Goal: Navigation & Orientation: Find specific page/section

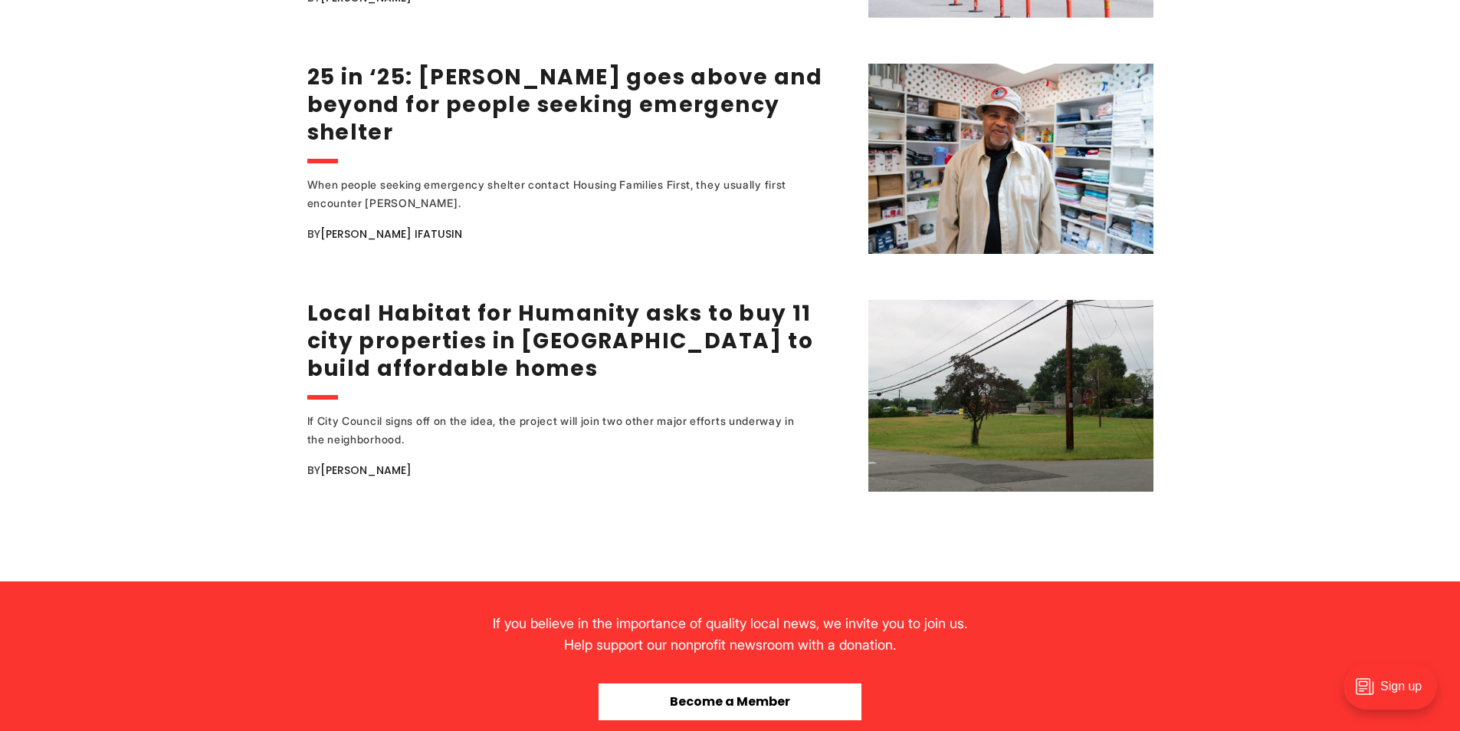
scroll to position [3143, 0]
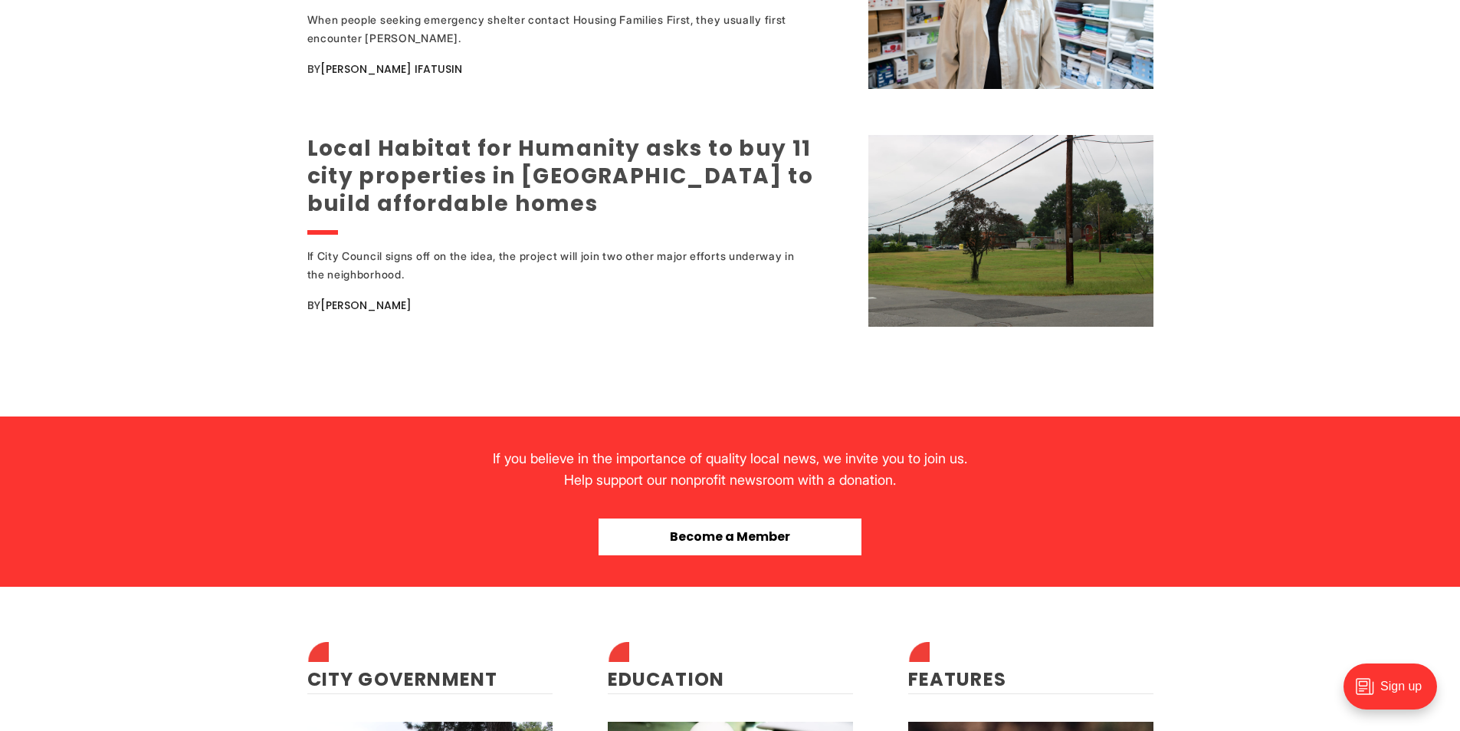
click at [448, 190] on link "Local Habitat for Humanity asks to buy 11 city properties in [GEOGRAPHIC_DATA] …" at bounding box center [560, 175] width 507 height 85
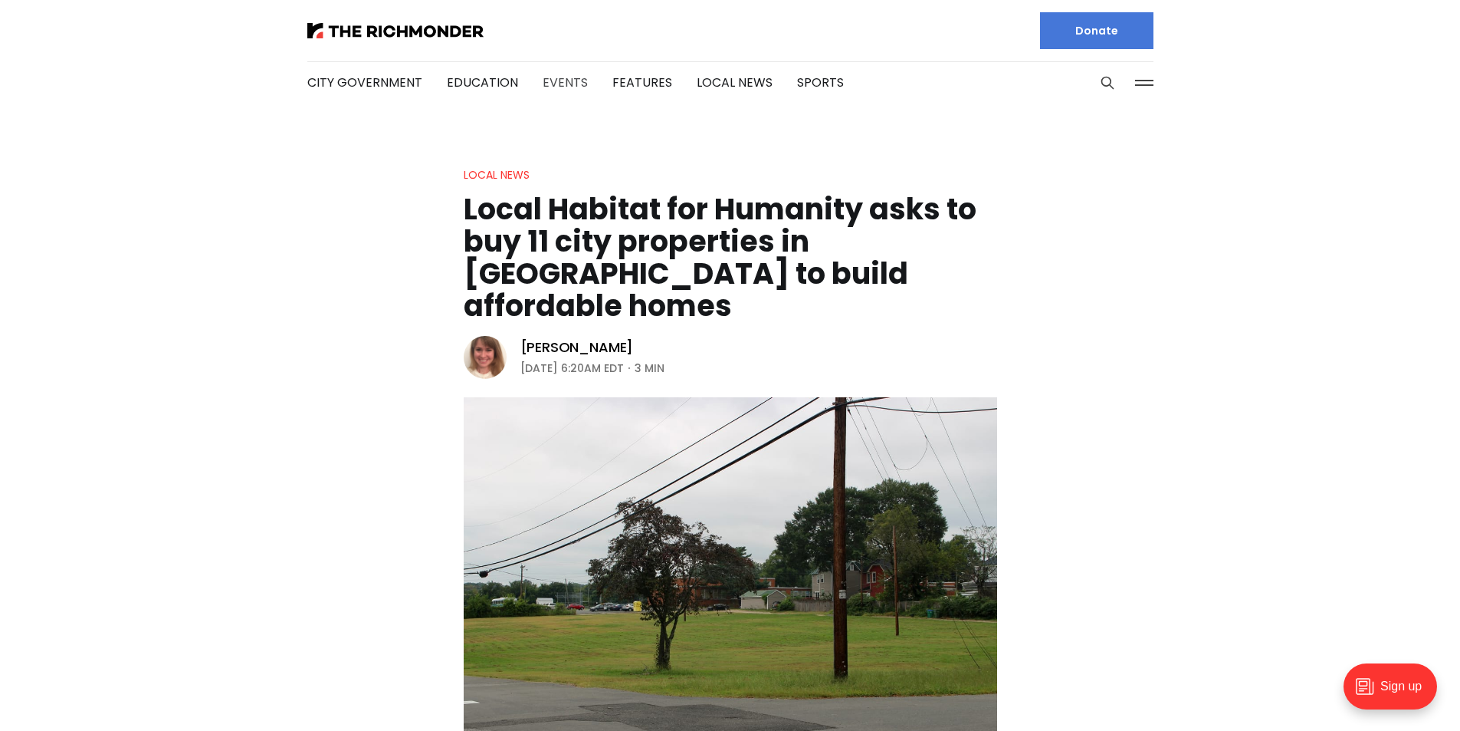
click at [568, 80] on link "Events" at bounding box center [565, 83] width 45 height 18
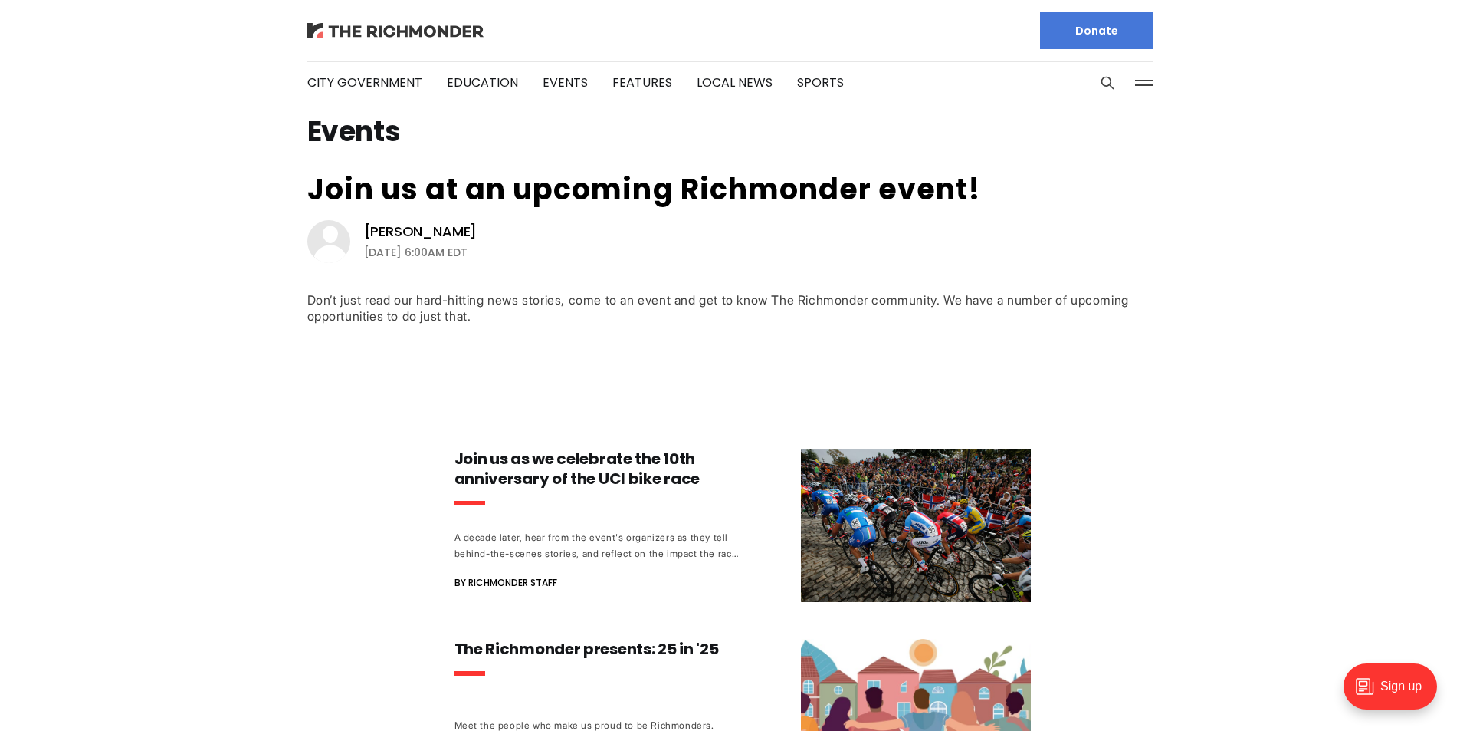
click at [346, 23] on img at bounding box center [395, 30] width 176 height 15
